Goal: Task Accomplishment & Management: Manage account settings

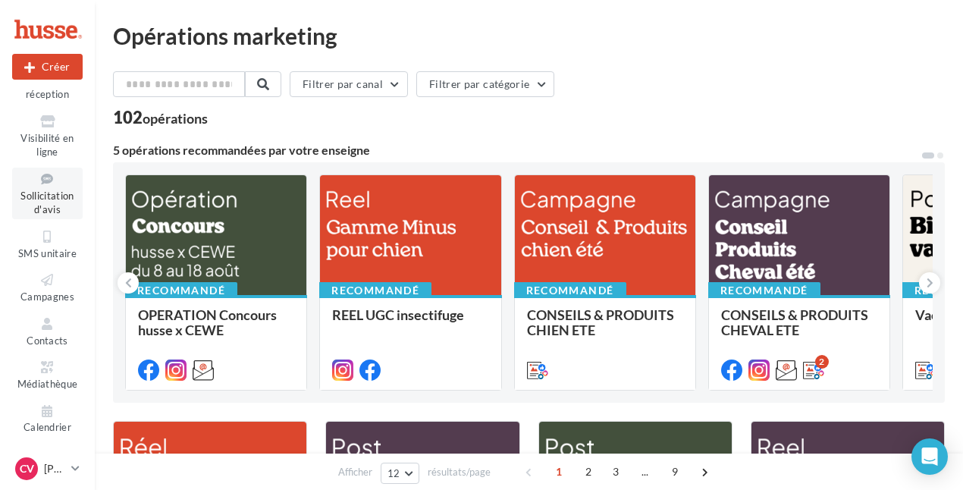
scroll to position [152, 0]
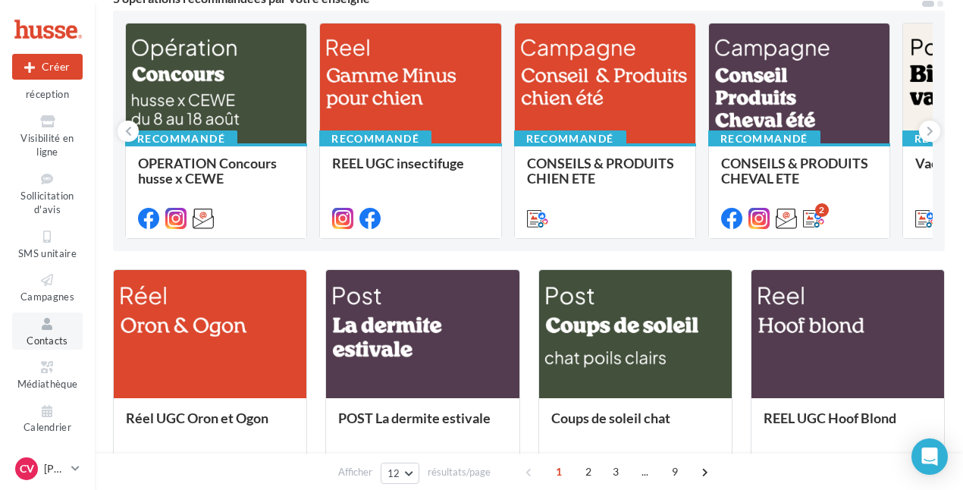
click at [41, 325] on icon at bounding box center [47, 323] width 61 height 17
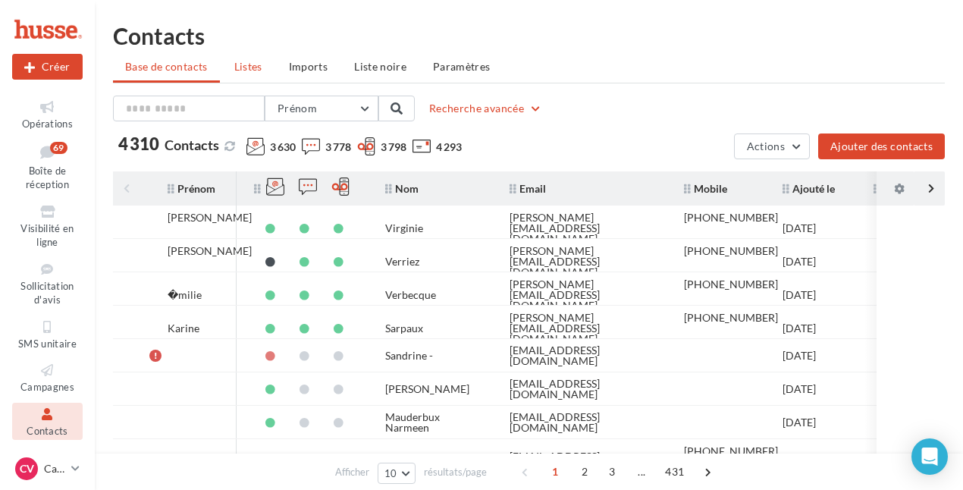
click at [255, 70] on span "Listes" at bounding box center [248, 66] width 28 height 13
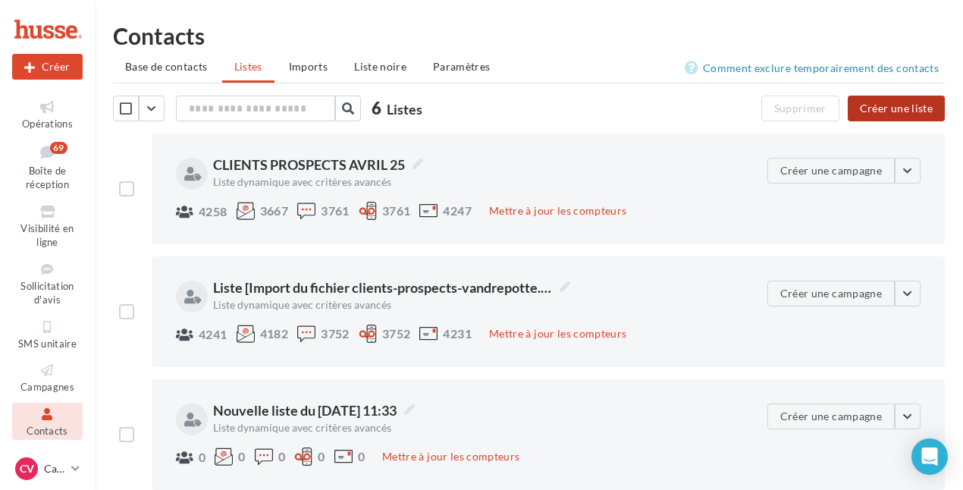
click at [906, 114] on button "Créer une liste" at bounding box center [896, 109] width 97 height 26
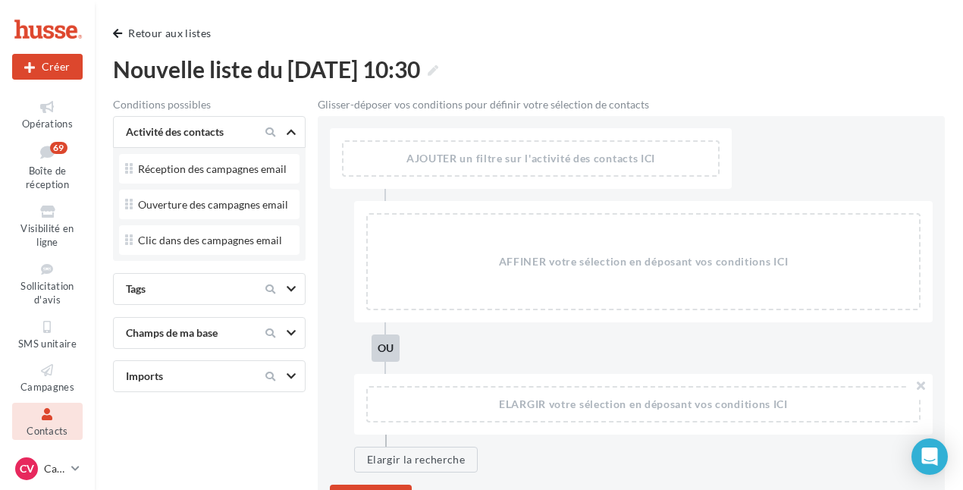
click at [429, 158] on div "AJOUTER un filtre sur l'activité des contacts ICI" at bounding box center [530, 158] width 374 height 33
click at [42, 154] on icon at bounding box center [47, 152] width 61 height 20
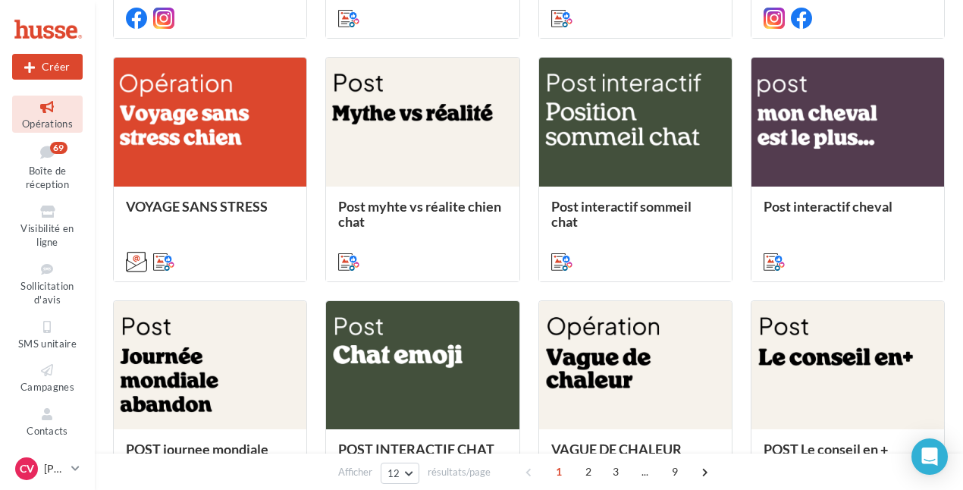
scroll to position [766, 0]
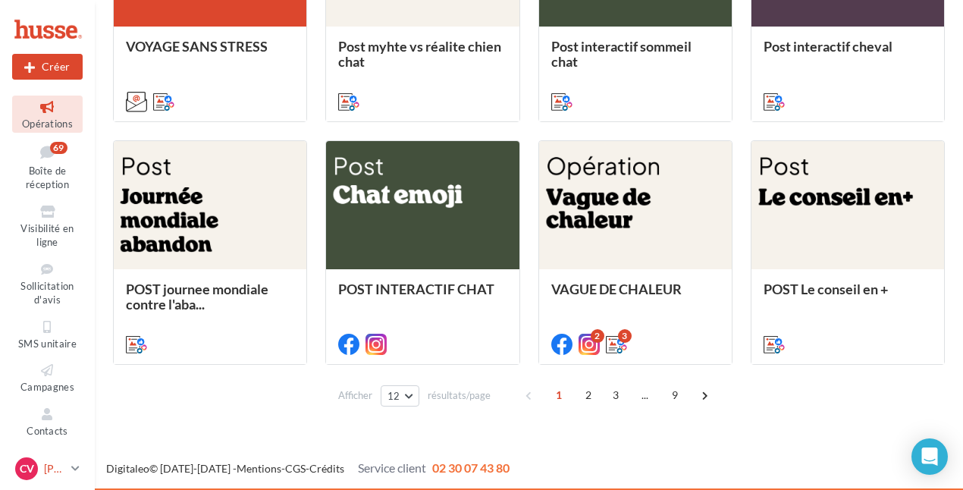
click at [52, 463] on p "[PERSON_NAME]" at bounding box center [54, 468] width 21 height 15
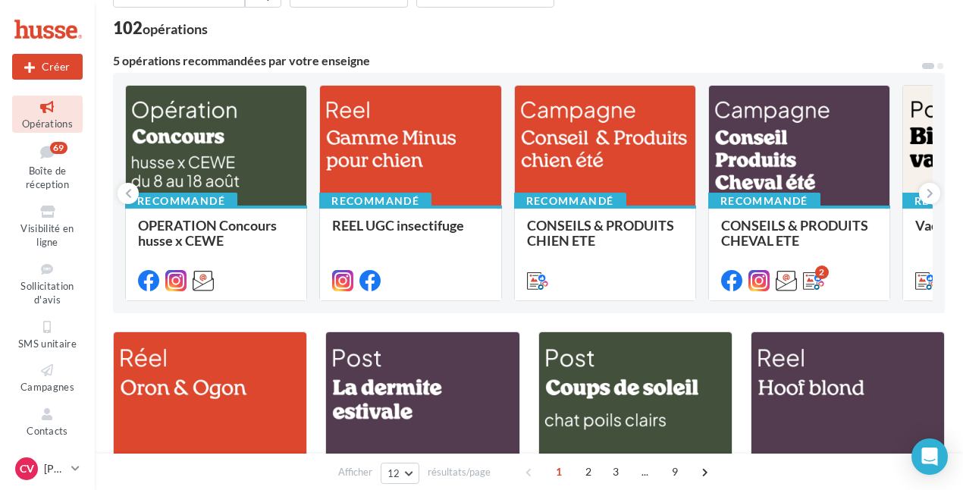
scroll to position [0, 0]
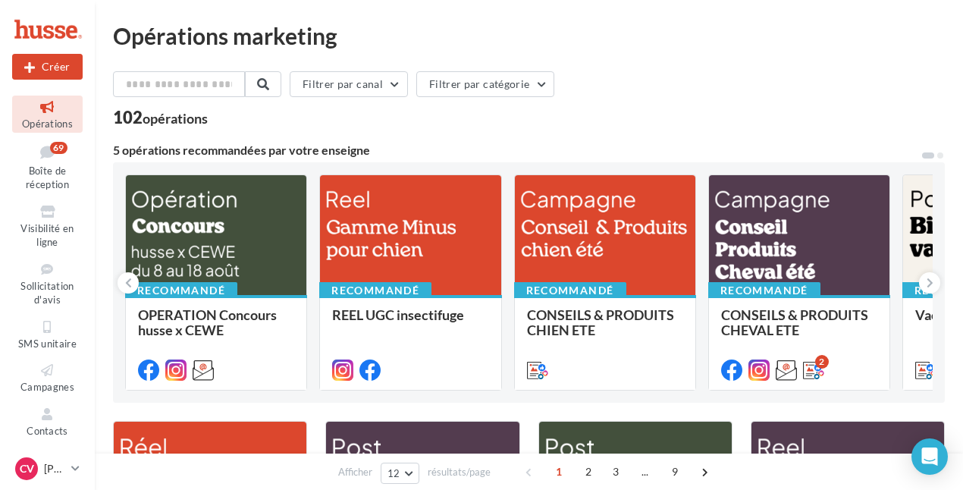
click at [42, 124] on span "Opérations" at bounding box center [47, 124] width 51 height 12
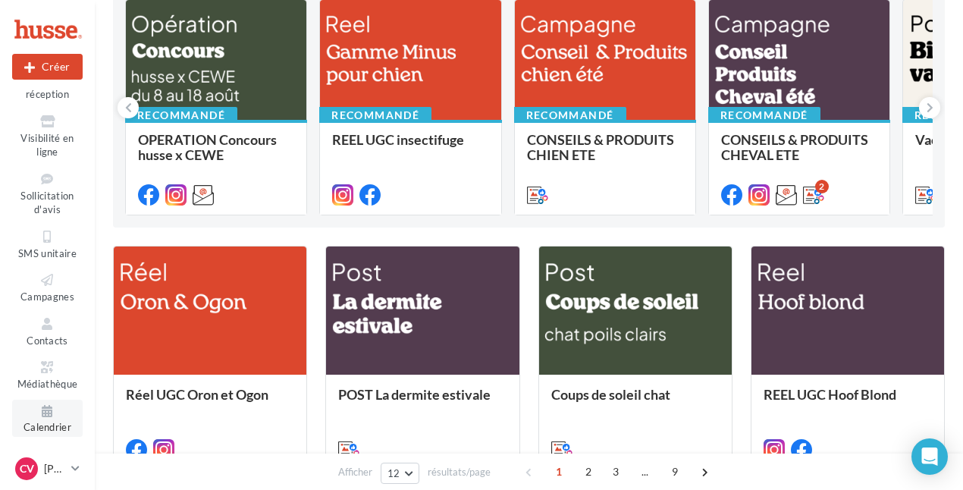
scroll to position [303, 0]
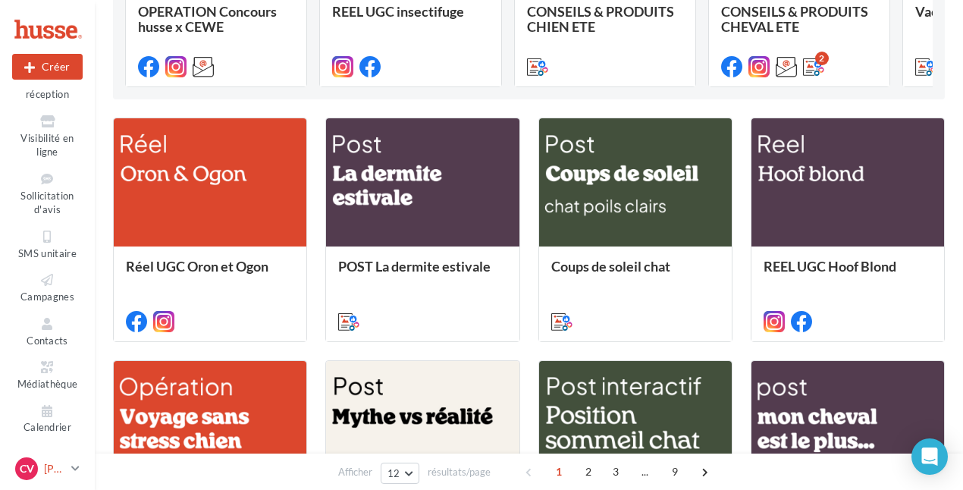
click at [49, 463] on p "Carine VANDREPOTTE" at bounding box center [54, 468] width 21 height 15
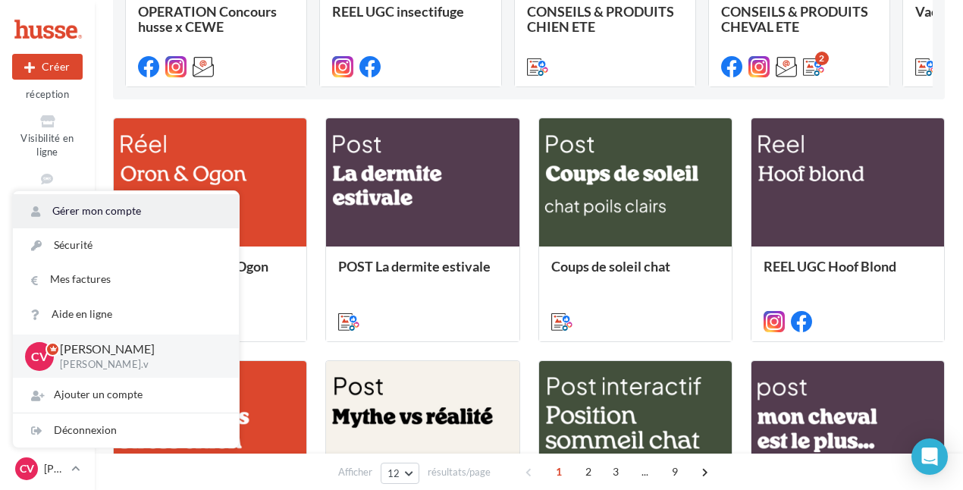
click at [95, 206] on link "Gérer mon compte" at bounding box center [126, 211] width 226 height 34
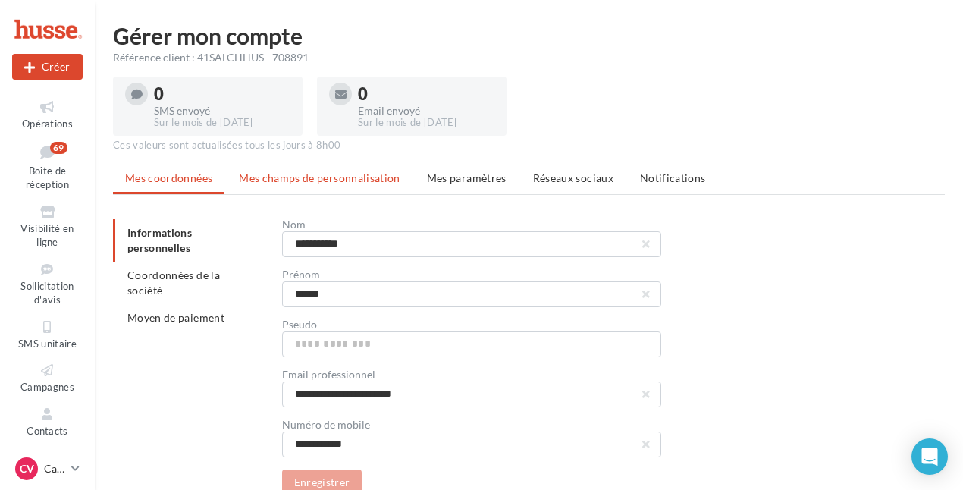
click at [359, 175] on span "Mes champs de personnalisation" at bounding box center [319, 177] width 161 height 13
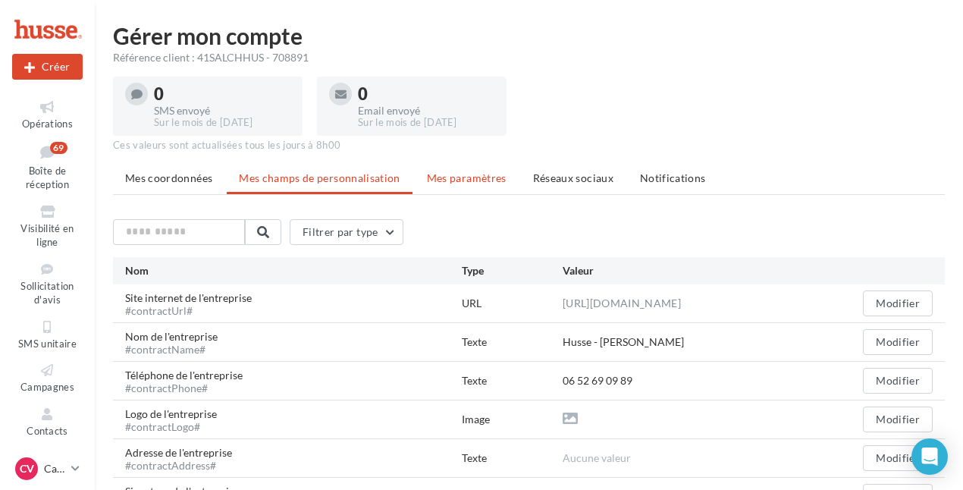
click at [476, 176] on span "Mes paramètres" at bounding box center [467, 177] width 80 height 13
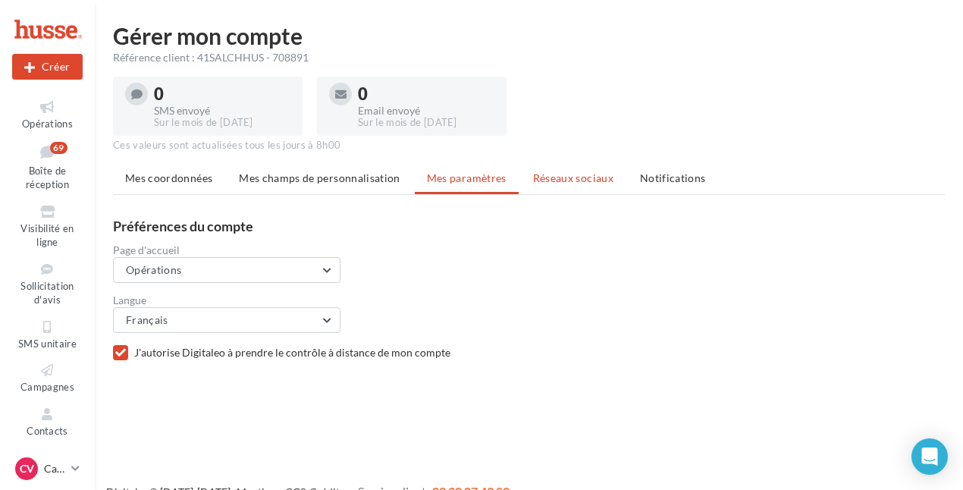
click at [566, 177] on span "Réseaux sociaux" at bounding box center [573, 177] width 80 height 13
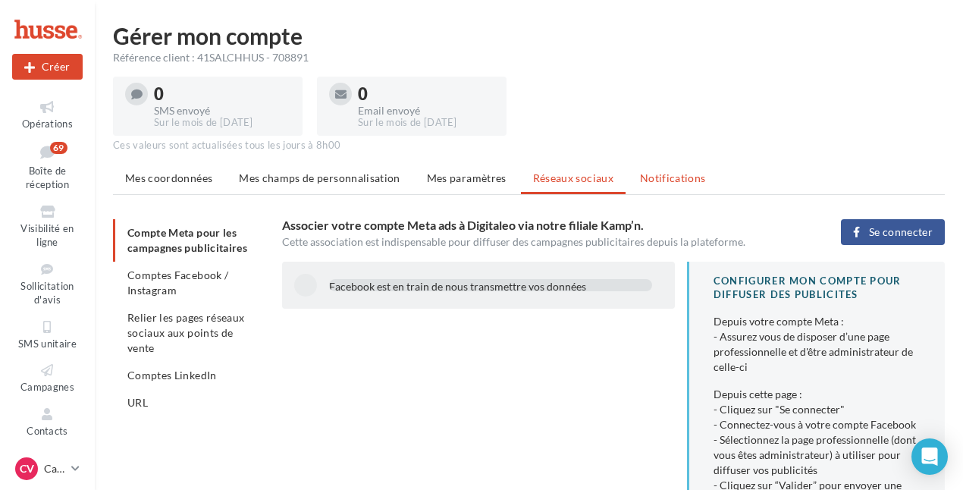
click at [641, 177] on span "Notifications" at bounding box center [673, 177] width 66 height 13
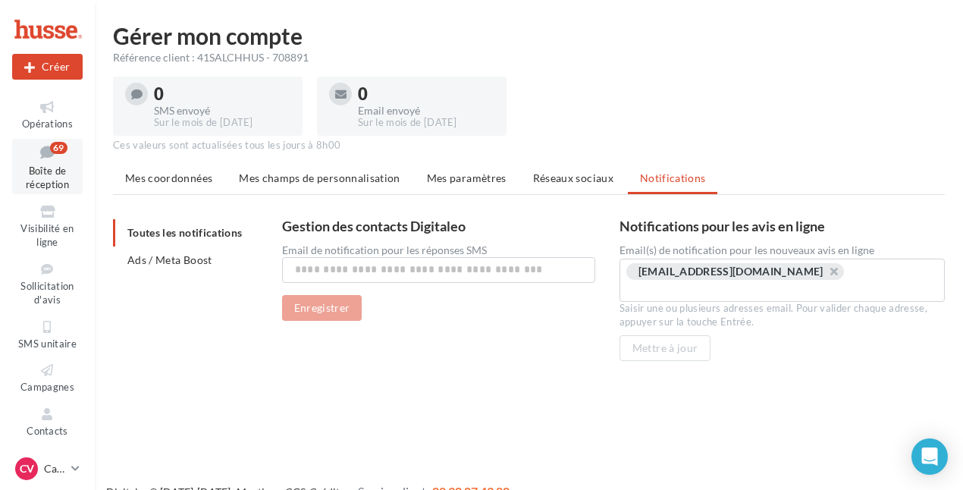
click at [47, 171] on span "Boîte de réception" at bounding box center [47, 178] width 43 height 27
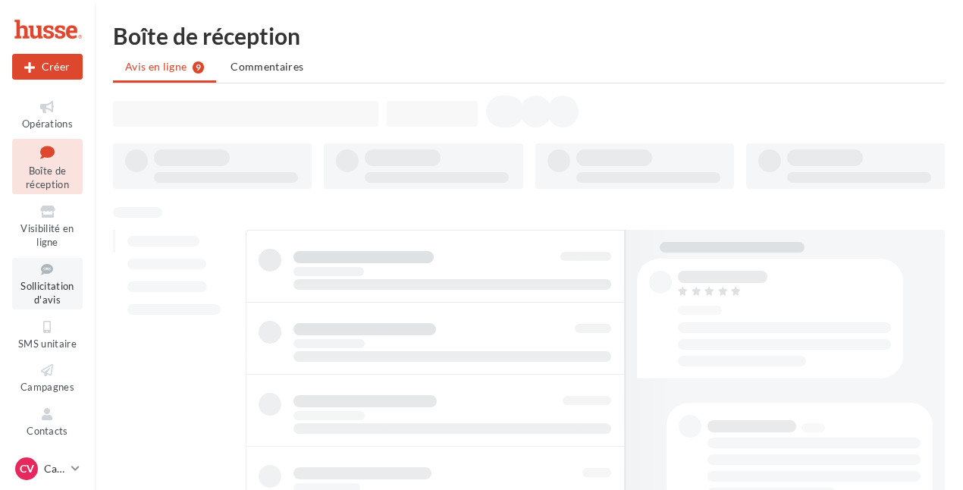
click at [47, 287] on span "Sollicitation d'avis" at bounding box center [46, 293] width 53 height 27
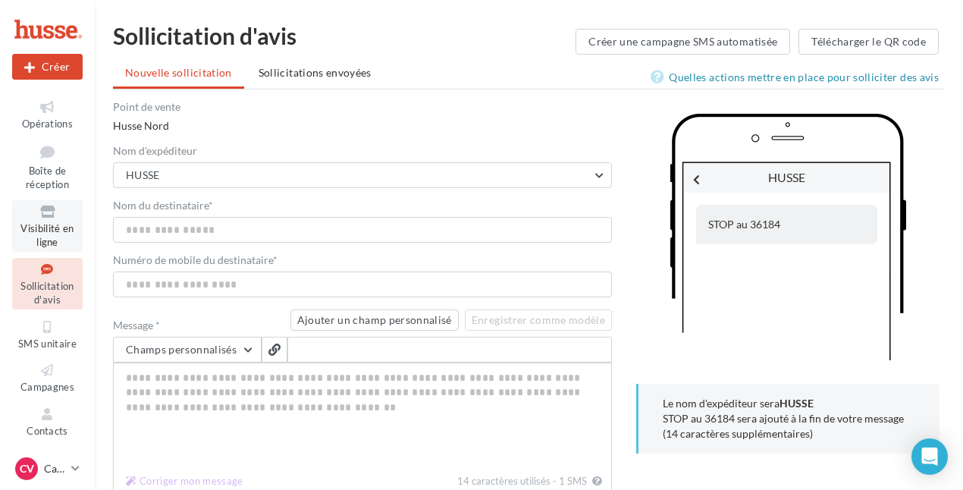
click at [52, 211] on icon at bounding box center [47, 211] width 61 height 17
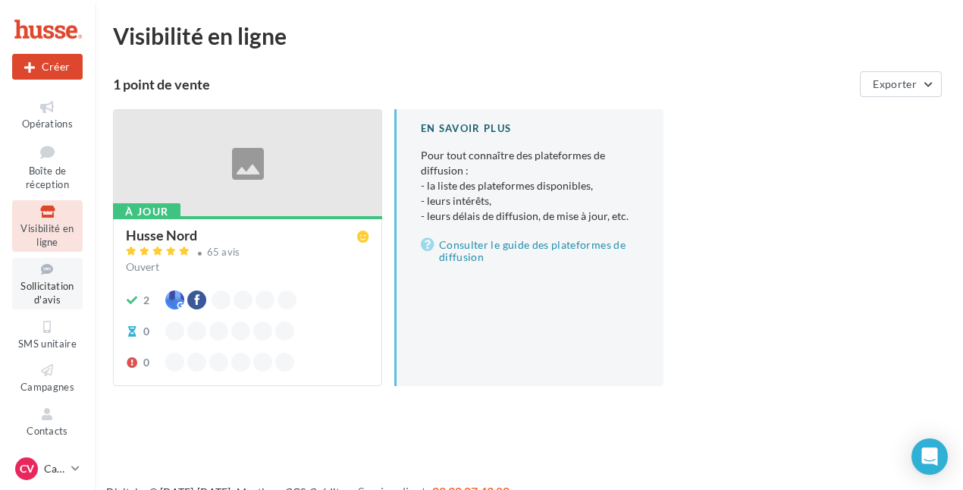
click at [42, 290] on span "Sollicitation d'avis" at bounding box center [46, 293] width 53 height 27
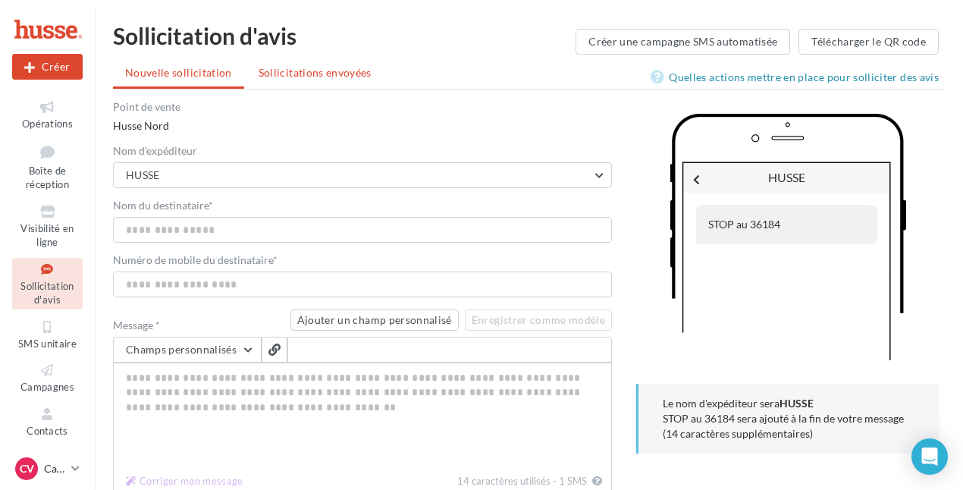
click at [315, 77] on span "Sollicitations envoyées" at bounding box center [315, 72] width 113 height 13
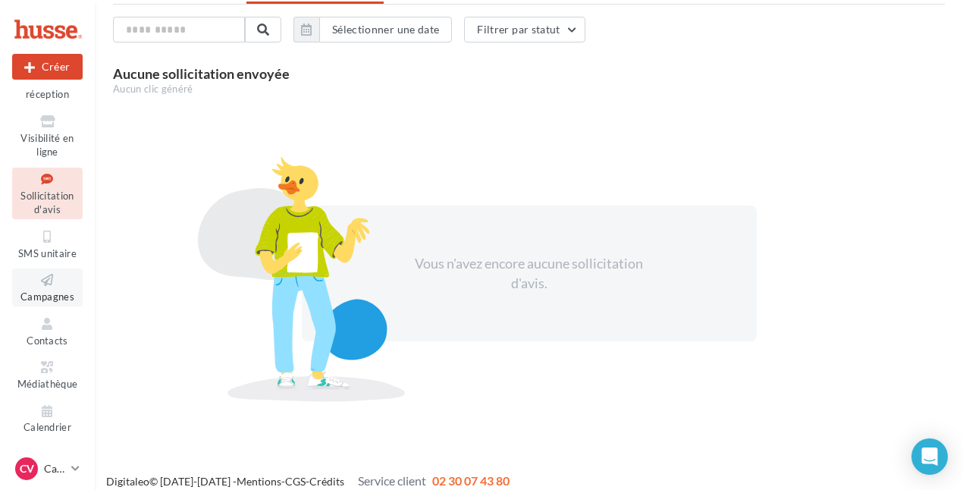
scroll to position [98, 0]
